Goal: Task Accomplishment & Management: Complete application form

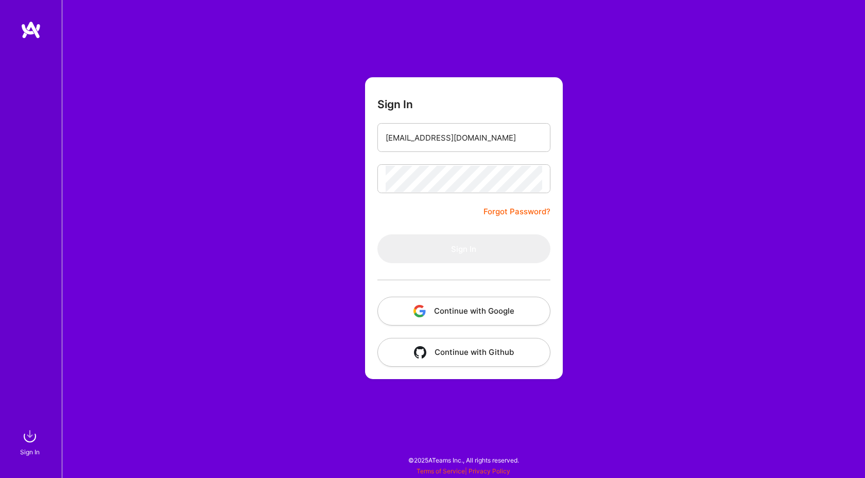
click at [403, 214] on form "Sign In [EMAIL_ADDRESS][DOMAIN_NAME] Forgot Password? Sign In Continue with Goo…" at bounding box center [464, 228] width 198 height 302
click at [414, 222] on form "Sign In [EMAIL_ADDRESS][DOMAIN_NAME] Forgot Password? Sign In Continue with Goo…" at bounding box center [464, 228] width 198 height 302
click at [446, 209] on form "Sign In [EMAIL_ADDRESS][DOMAIN_NAME] Forgot Password? Sign In Continue with Goo…" at bounding box center [464, 228] width 198 height 302
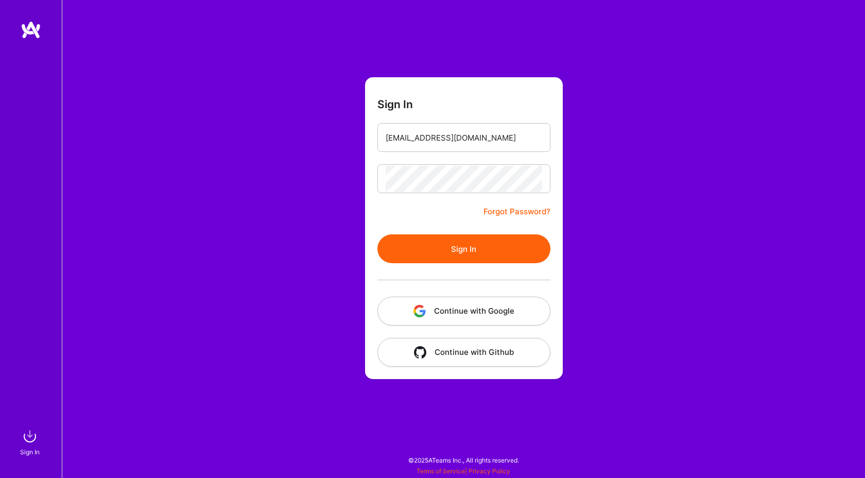
click at [406, 211] on form "Sign In [EMAIL_ADDRESS][DOMAIN_NAME] Forgot Password? Sign In Continue with Goo…" at bounding box center [464, 228] width 198 height 302
click at [412, 244] on button "Sign In" at bounding box center [464, 248] width 173 height 29
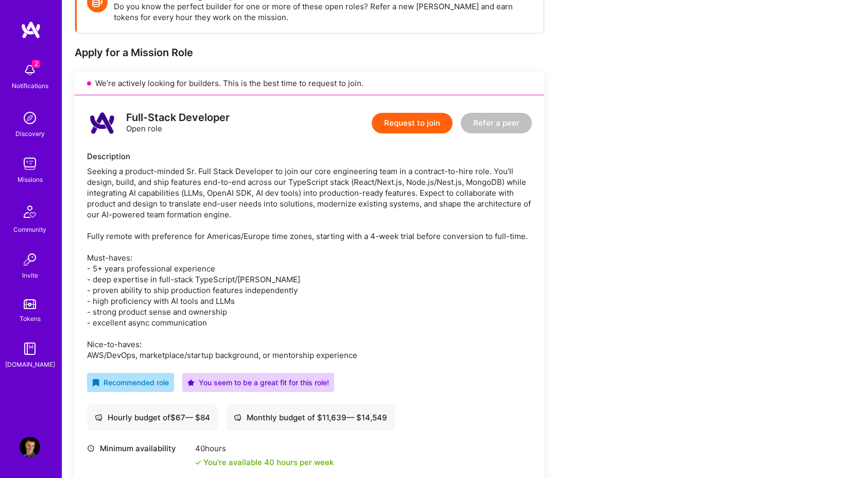
scroll to position [168, 0]
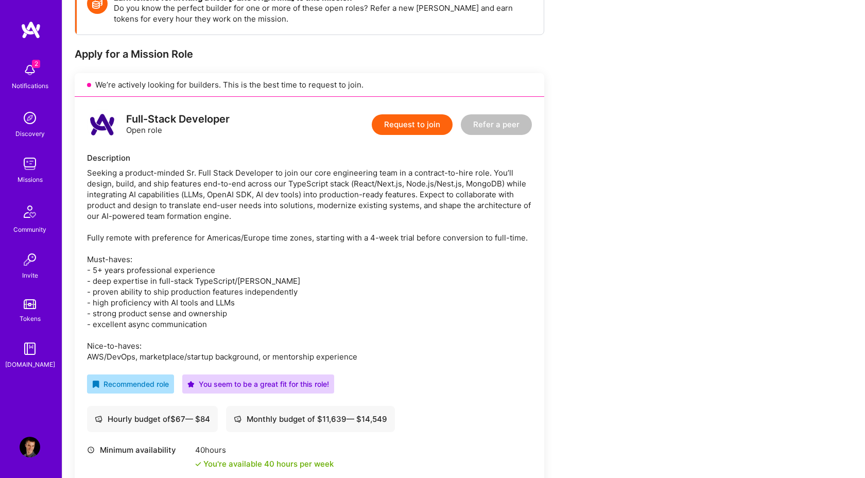
click at [408, 116] on button "Request to join" at bounding box center [412, 124] width 81 height 21
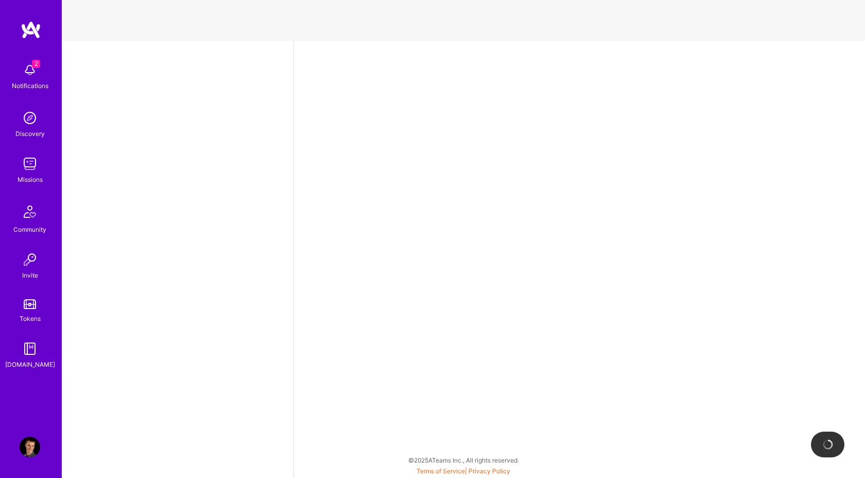
select select "AT"
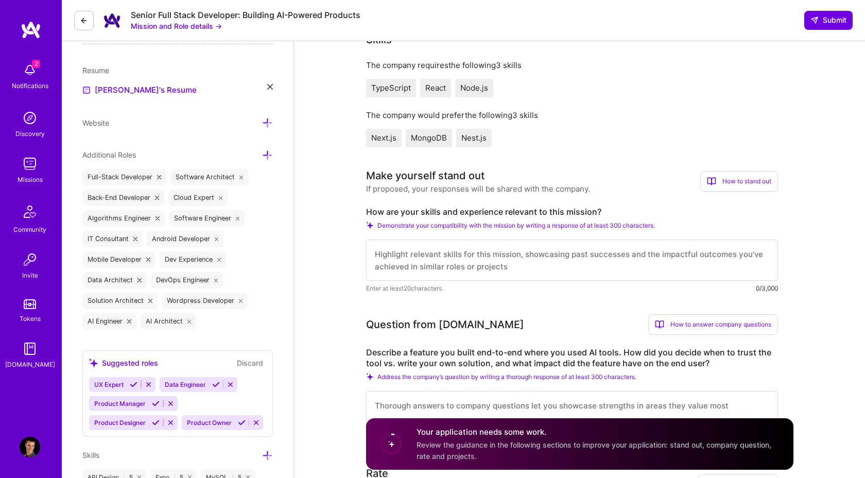
scroll to position [264, 0]
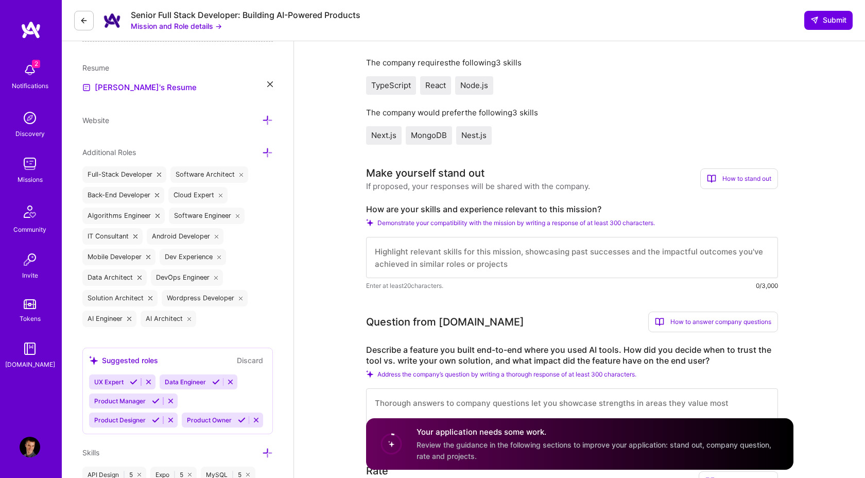
click at [451, 257] on textarea at bounding box center [572, 257] width 412 height 41
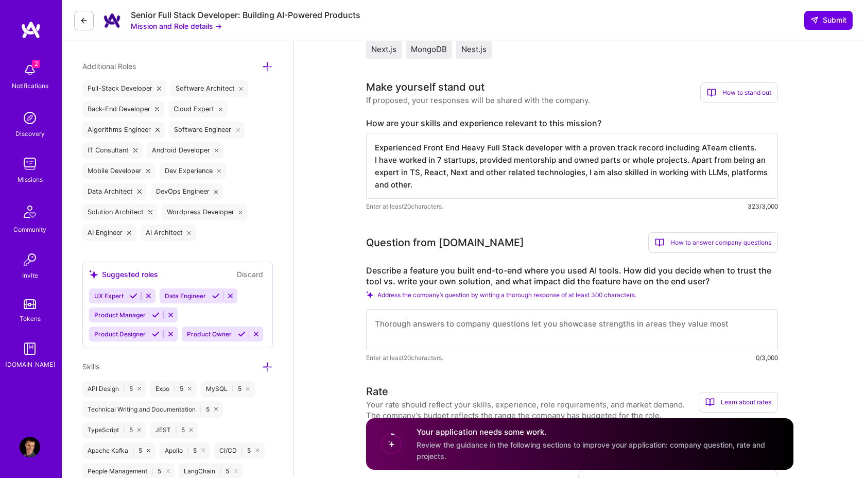
scroll to position [360, 0]
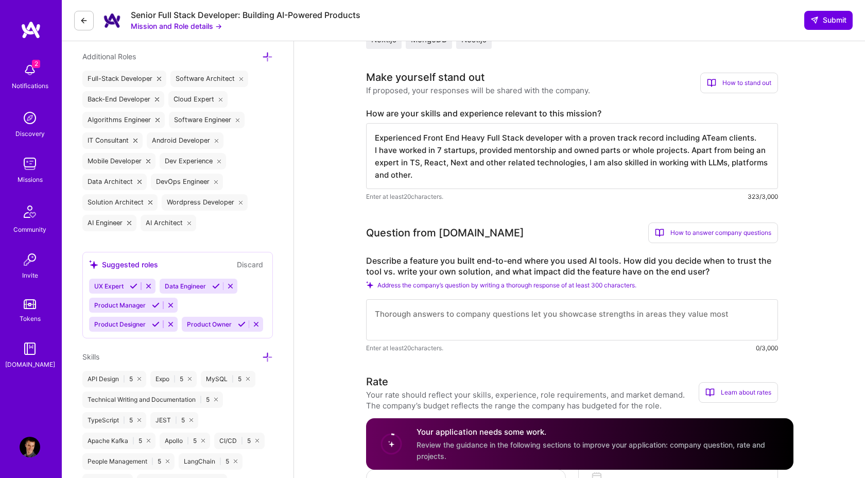
type textarea "Experienced Front End Heavy Full Stack developer with a proven track record inc…"
click at [446, 310] on textarea at bounding box center [572, 319] width 412 height 41
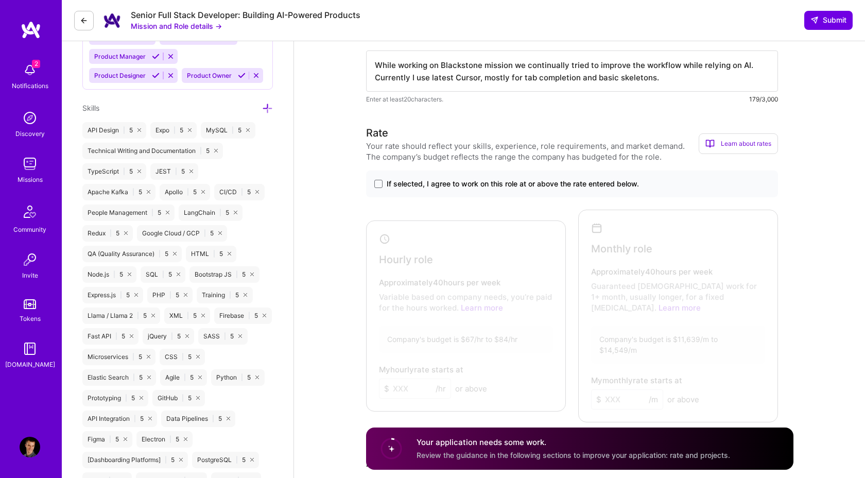
scroll to position [616, 0]
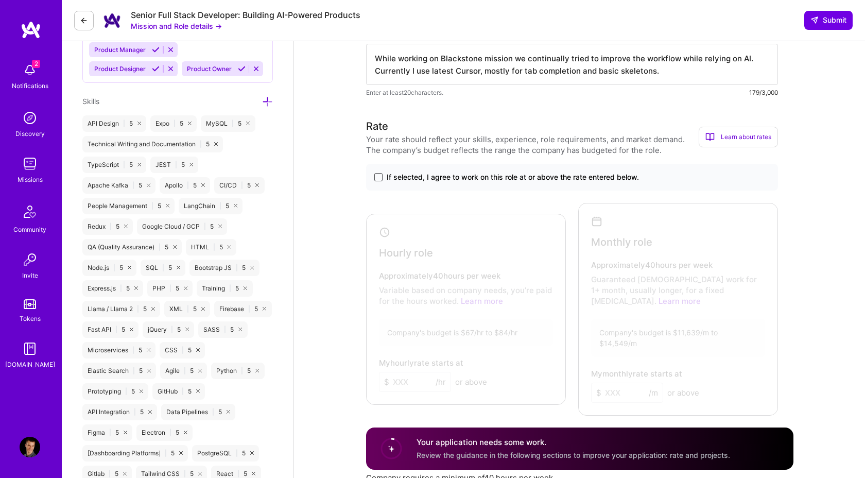
type textarea "While working on Blackstone mission we continually tried to improve the workflo…"
click at [380, 178] on span at bounding box center [378, 177] width 8 height 8
click at [0, 0] on input "If selected, I agree to work on this role at or above the rate entered below." at bounding box center [0, 0] width 0 height 0
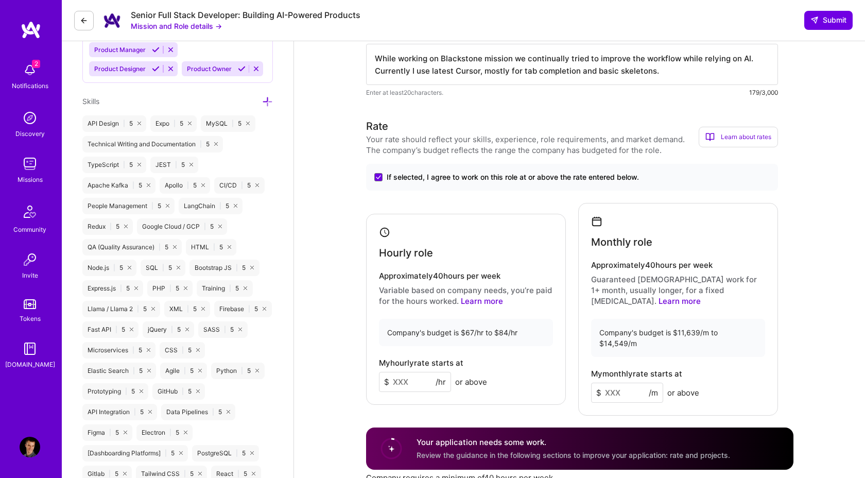
click at [406, 372] on input at bounding box center [415, 382] width 72 height 20
type input "80"
click at [637, 383] on input at bounding box center [627, 393] width 72 height 20
type input "12000"
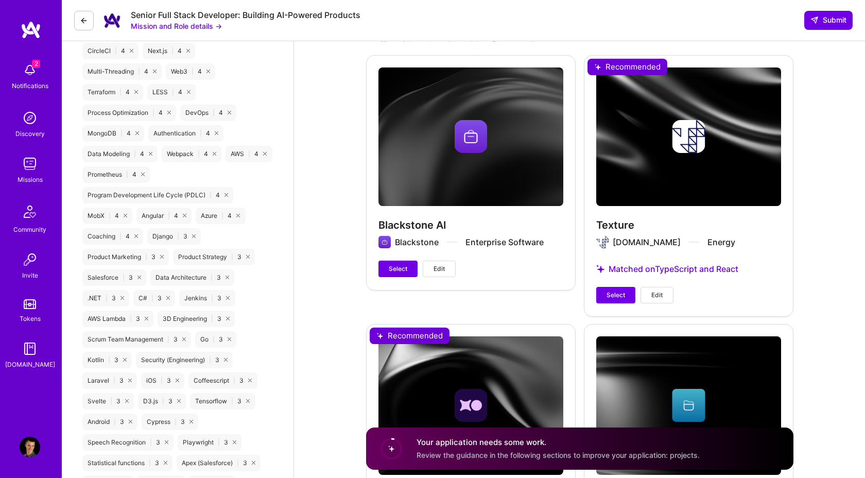
scroll to position [1372, 0]
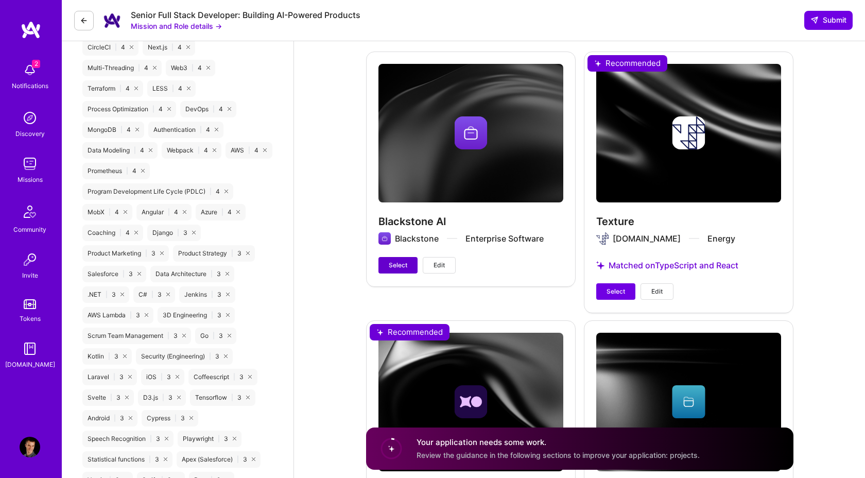
click at [402, 261] on span "Select" at bounding box center [398, 265] width 19 height 9
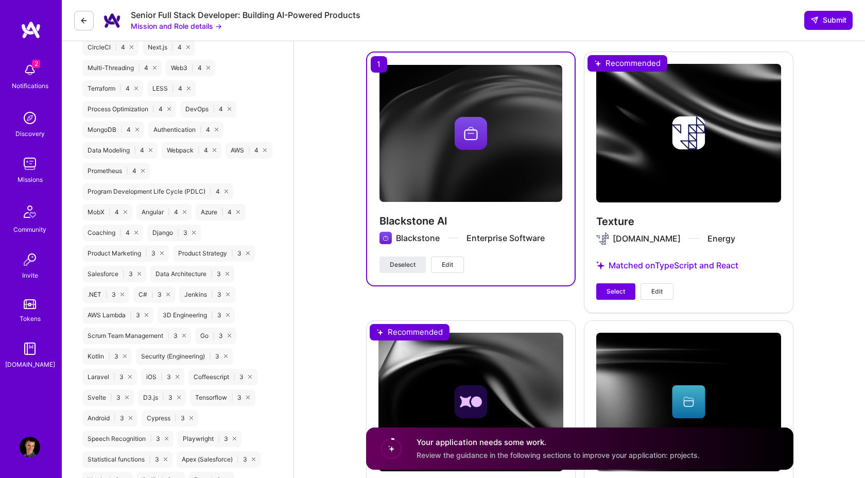
scroll to position [1362, 0]
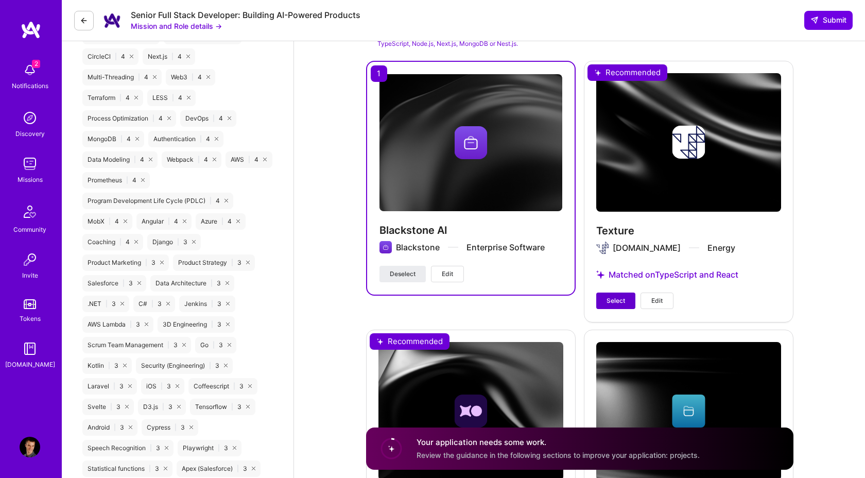
click at [611, 296] on span "Select" at bounding box center [616, 300] width 19 height 9
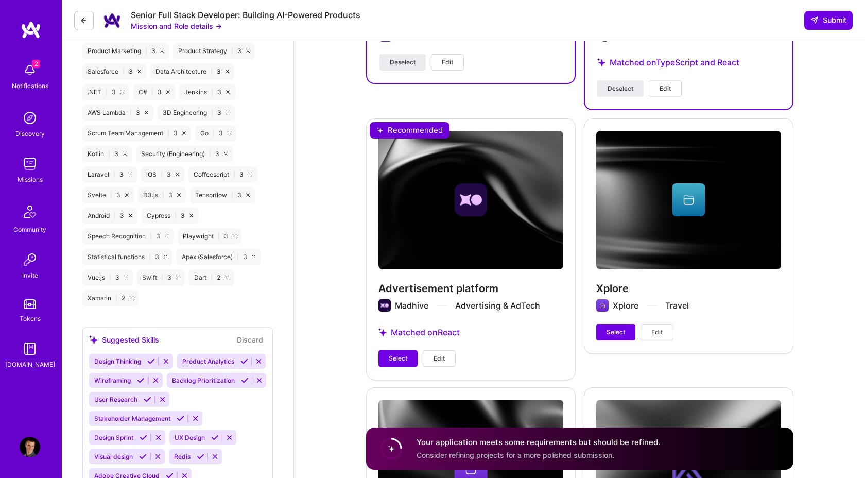
scroll to position [1593, 0]
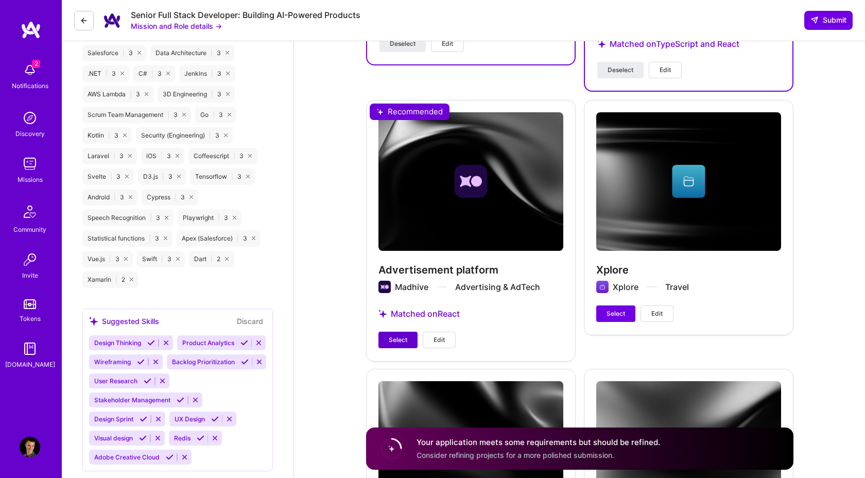
click at [391, 335] on span "Select" at bounding box center [398, 339] width 19 height 9
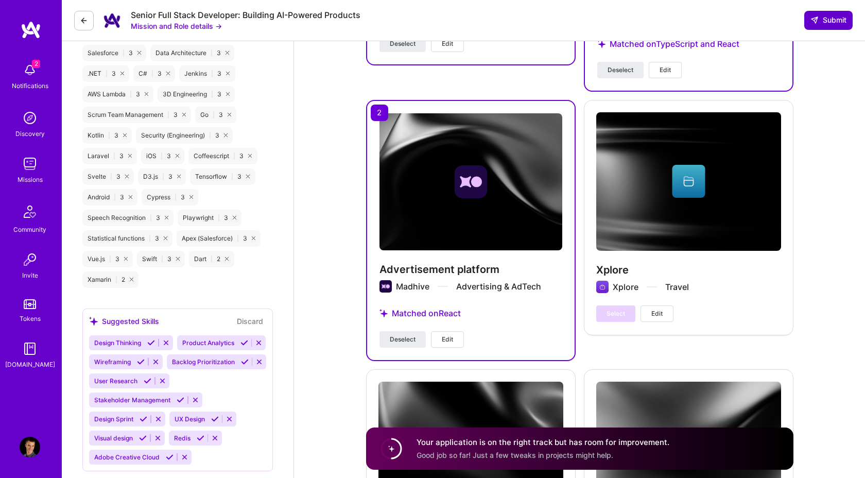
click at [832, 21] on span "Submit" at bounding box center [829, 20] width 36 height 10
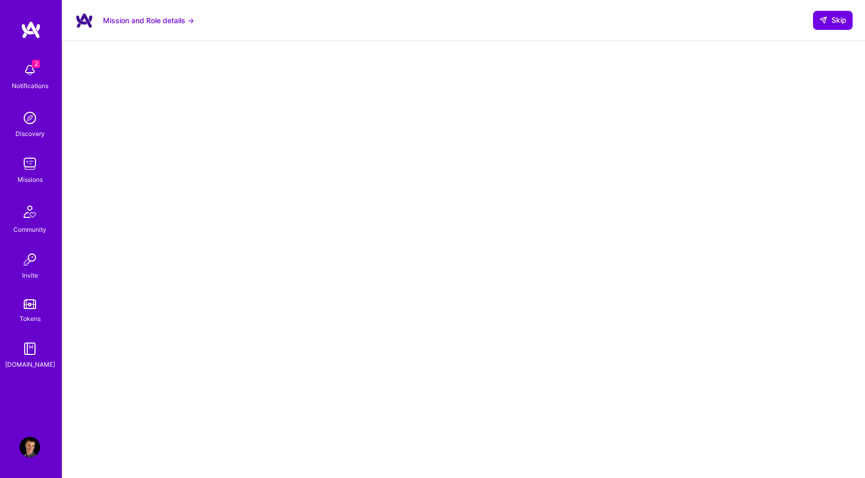
scroll to position [101, 0]
select select "AT"
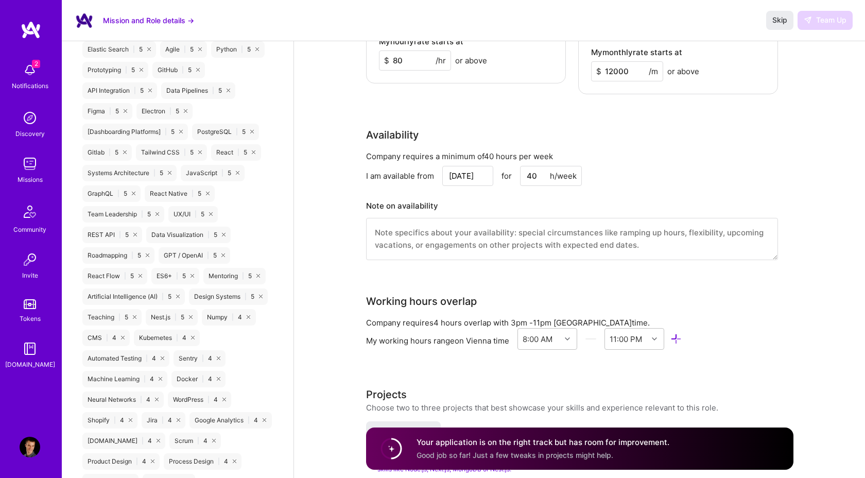
scroll to position [939, 0]
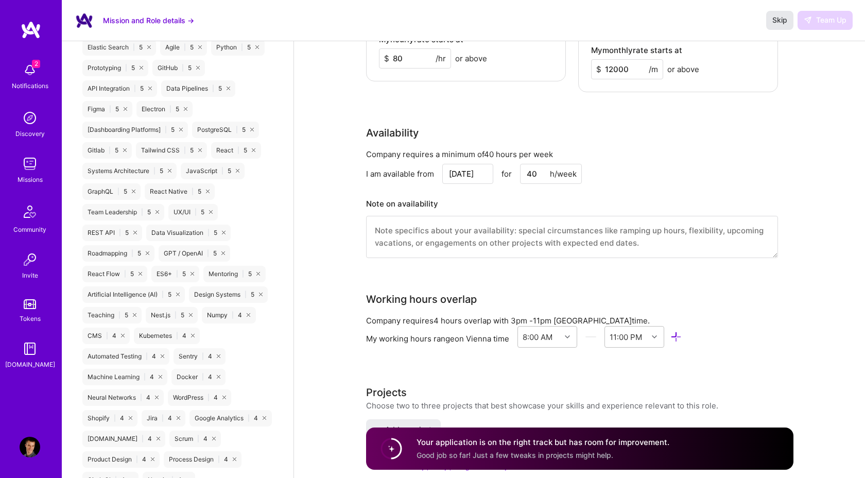
click at [783, 21] on span "Skip" at bounding box center [780, 20] width 15 height 10
click at [40, 64] on div "2 Notifications" at bounding box center [30, 76] width 64 height 36
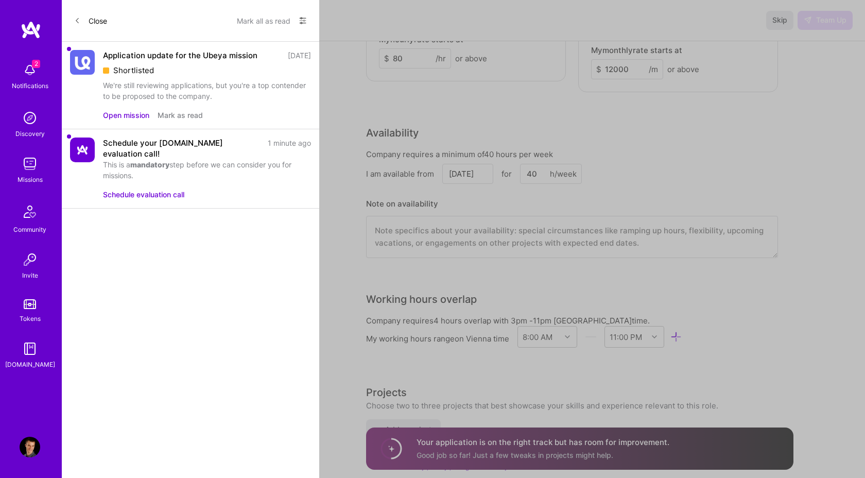
click at [181, 114] on button "Mark as read" at bounding box center [180, 115] width 45 height 11
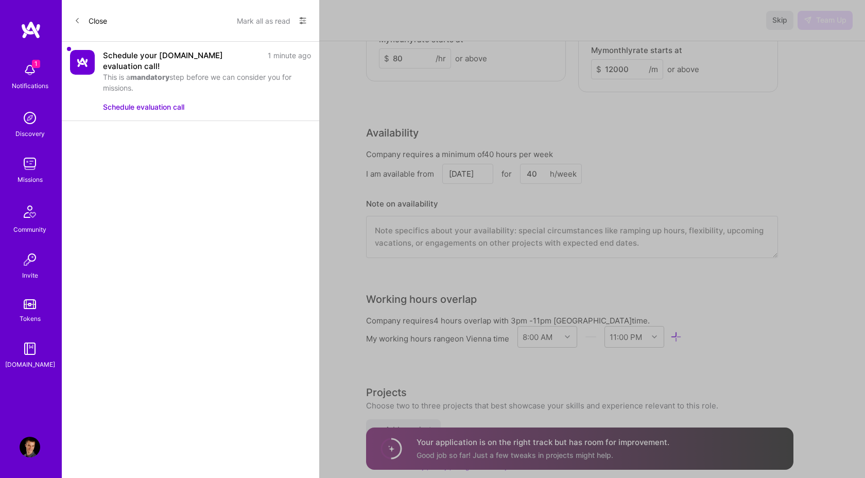
click at [32, 65] on div "1 Notifications Discovery Missions Community Invite Tokens [DOMAIN_NAME]" at bounding box center [31, 214] width 62 height 312
